Goal: Ask a question: Seek information or help from site administrators or community

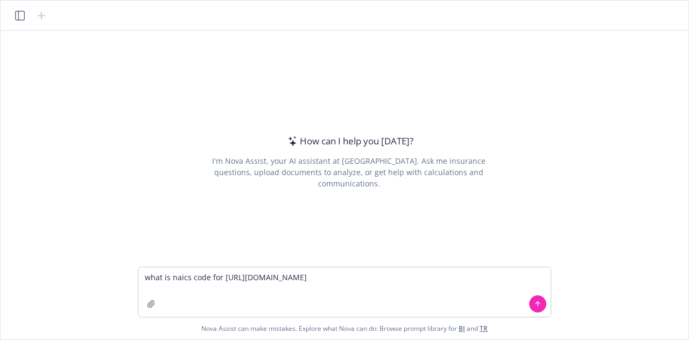
type textarea "what is naics code for [URL][DOMAIN_NAME]"
click at [540, 305] on icon at bounding box center [538, 304] width 8 height 8
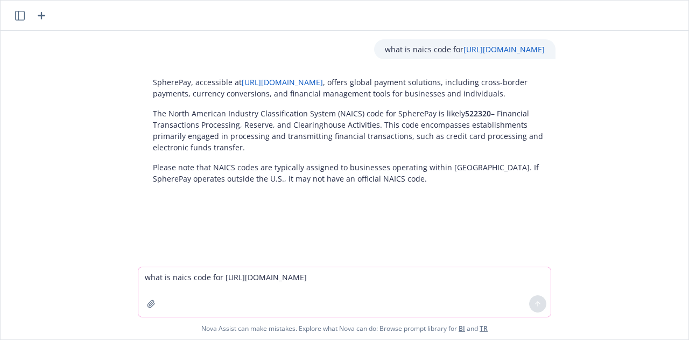
click at [465, 109] on span "522320" at bounding box center [478, 113] width 26 height 10
copy p "522320"
click at [352, 267] on textarea "what is naics code for [URL][DOMAIN_NAME]" at bounding box center [344, 292] width 412 height 50
type textarea "what industry"
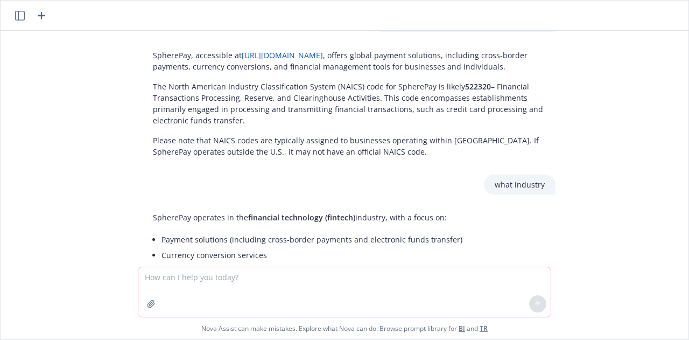
scroll to position [22, 0]
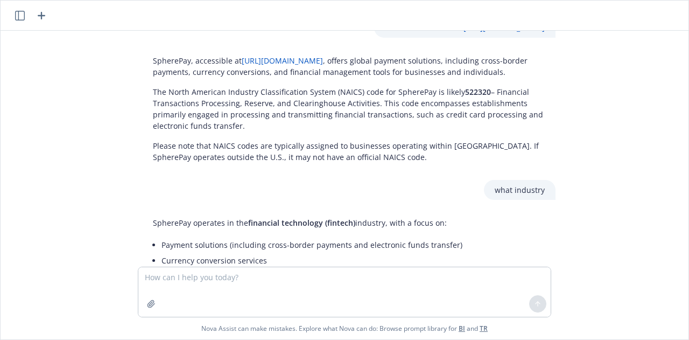
click at [468, 95] on span "522320" at bounding box center [478, 92] width 26 height 10
copy p "522320"
click at [224, 288] on textarea at bounding box center [344, 292] width 412 height 50
type textarea "what is their physical address"
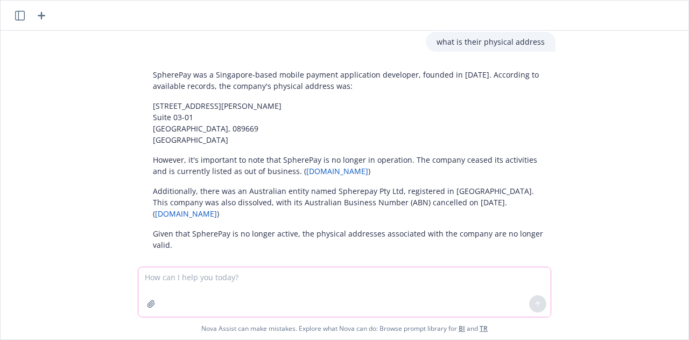
scroll to position [335, 0]
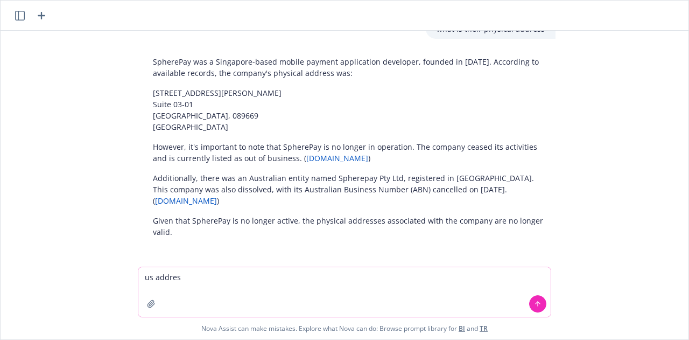
type textarea "us address"
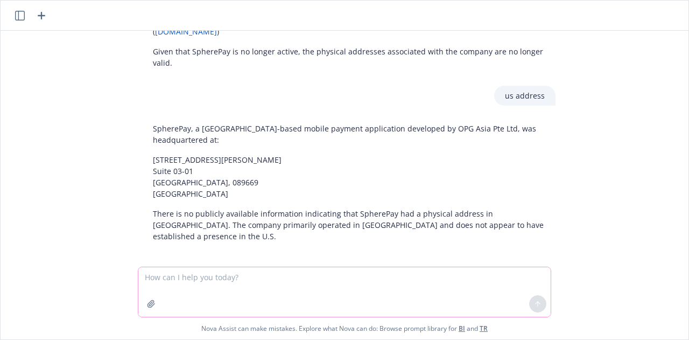
scroll to position [508, 0]
